Goal: Information Seeking & Learning: Learn about a topic

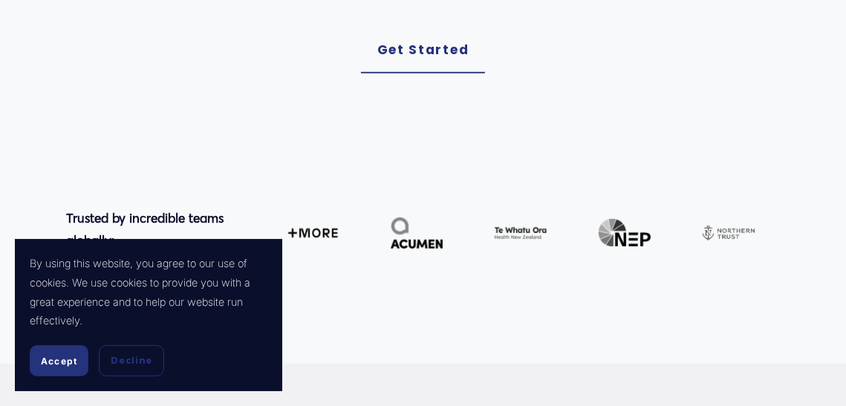
scroll to position [690, 0]
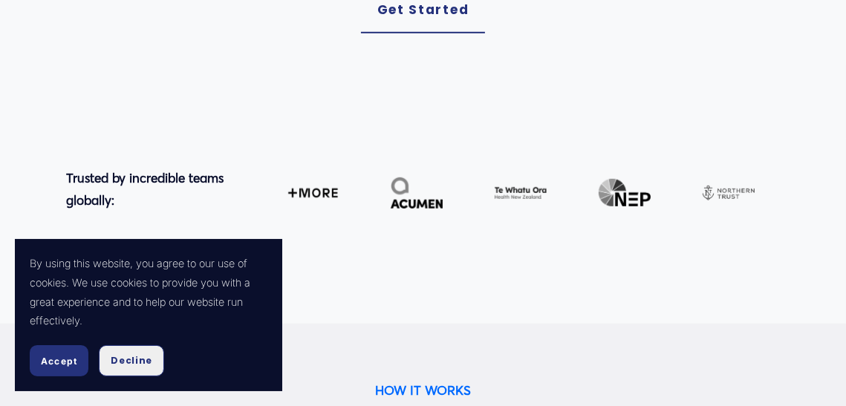
click at [123, 363] on span "Decline" at bounding box center [132, 360] width 42 height 13
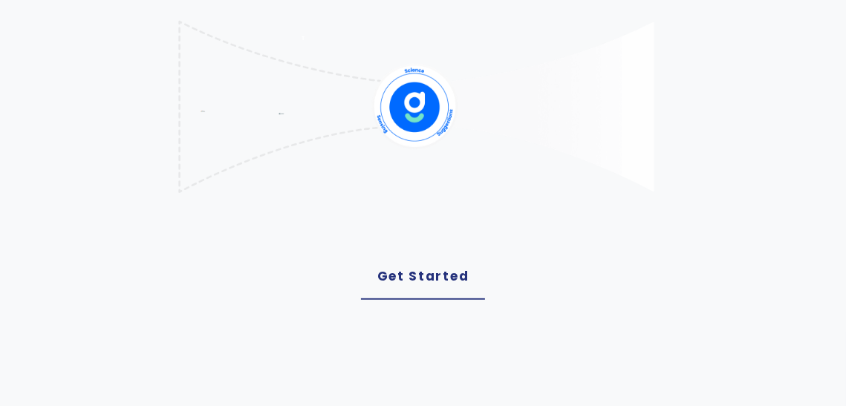
scroll to position [424, 0]
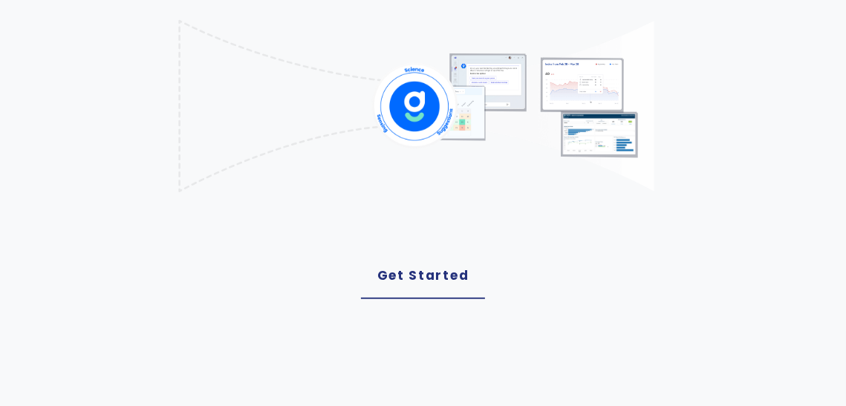
click at [404, 268] on link "Get Started" at bounding box center [423, 276] width 125 height 46
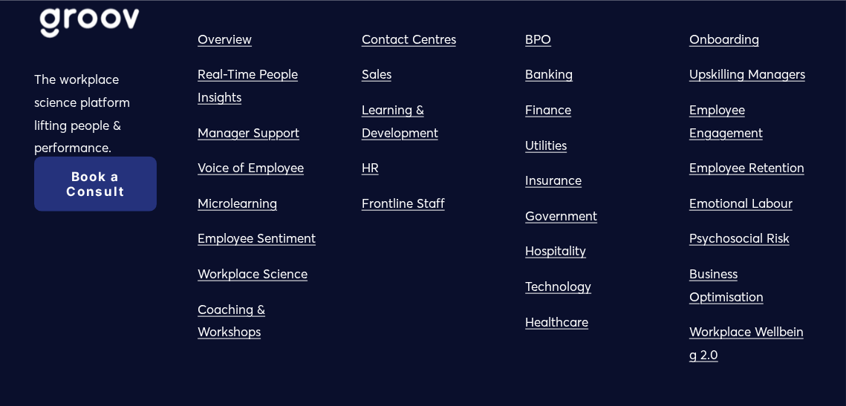
scroll to position [1251, 0]
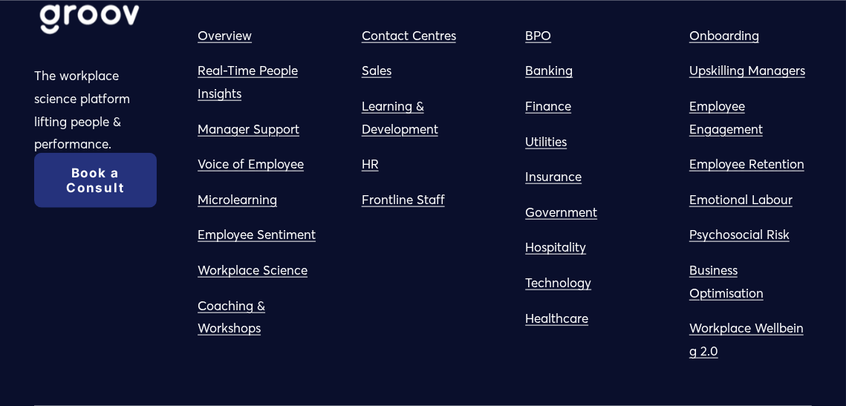
click at [237, 199] on link "Microlearning" at bounding box center [237, 200] width 79 height 23
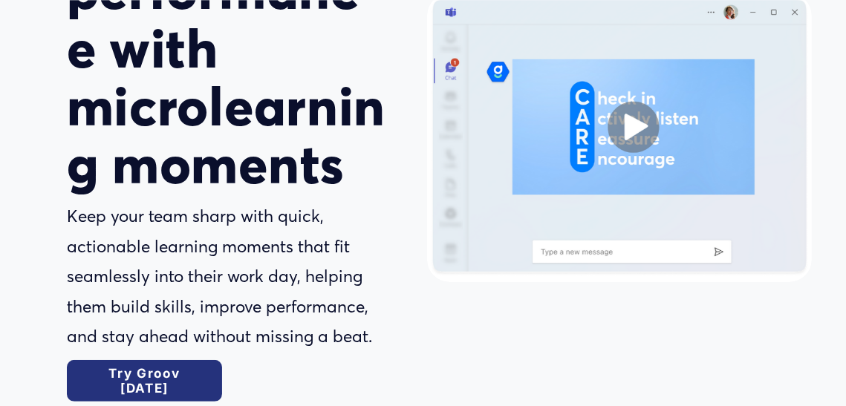
scroll to position [244, 0]
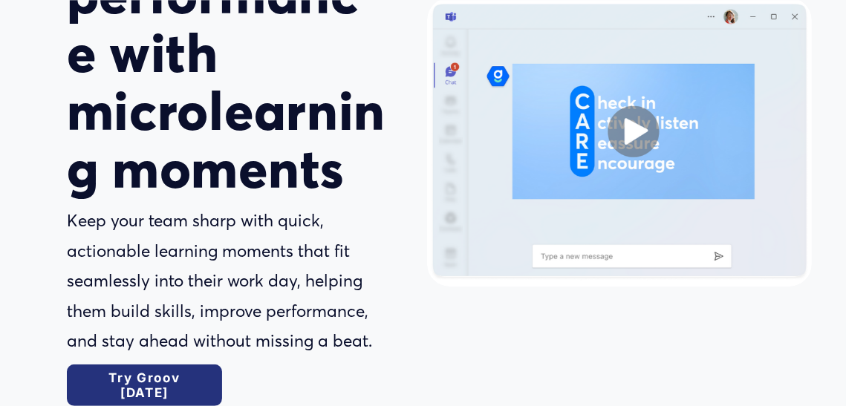
click at [639, 131] on div at bounding box center [619, 142] width 385 height 289
click at [642, 134] on div at bounding box center [619, 142] width 385 height 289
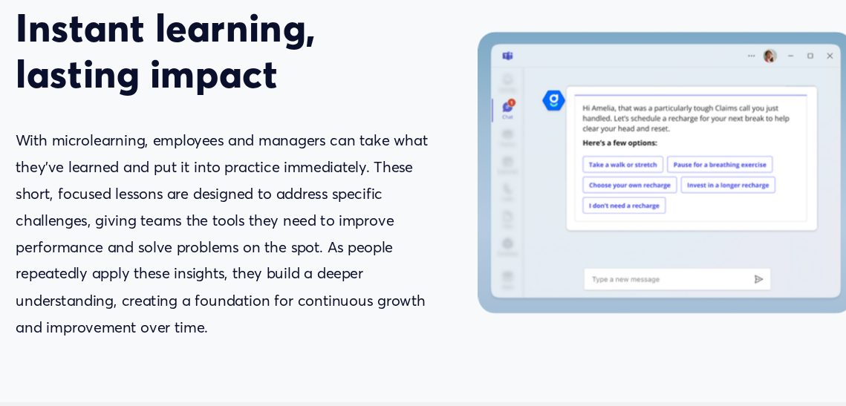
scroll to position [1156, 0]
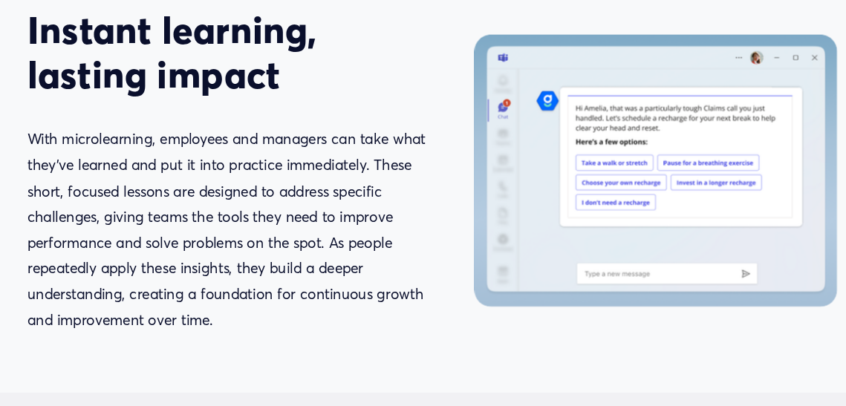
click at [354, 107] on div "Instant learning, lasting impact With microlearning, employees and managers can…" at bounding box center [243, 163] width 352 height 286
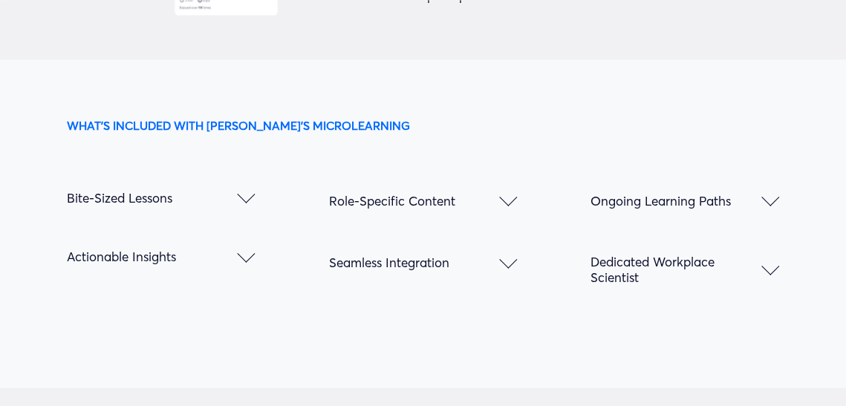
scroll to position [0, 0]
